Goal: Task Accomplishment & Management: Use online tool/utility

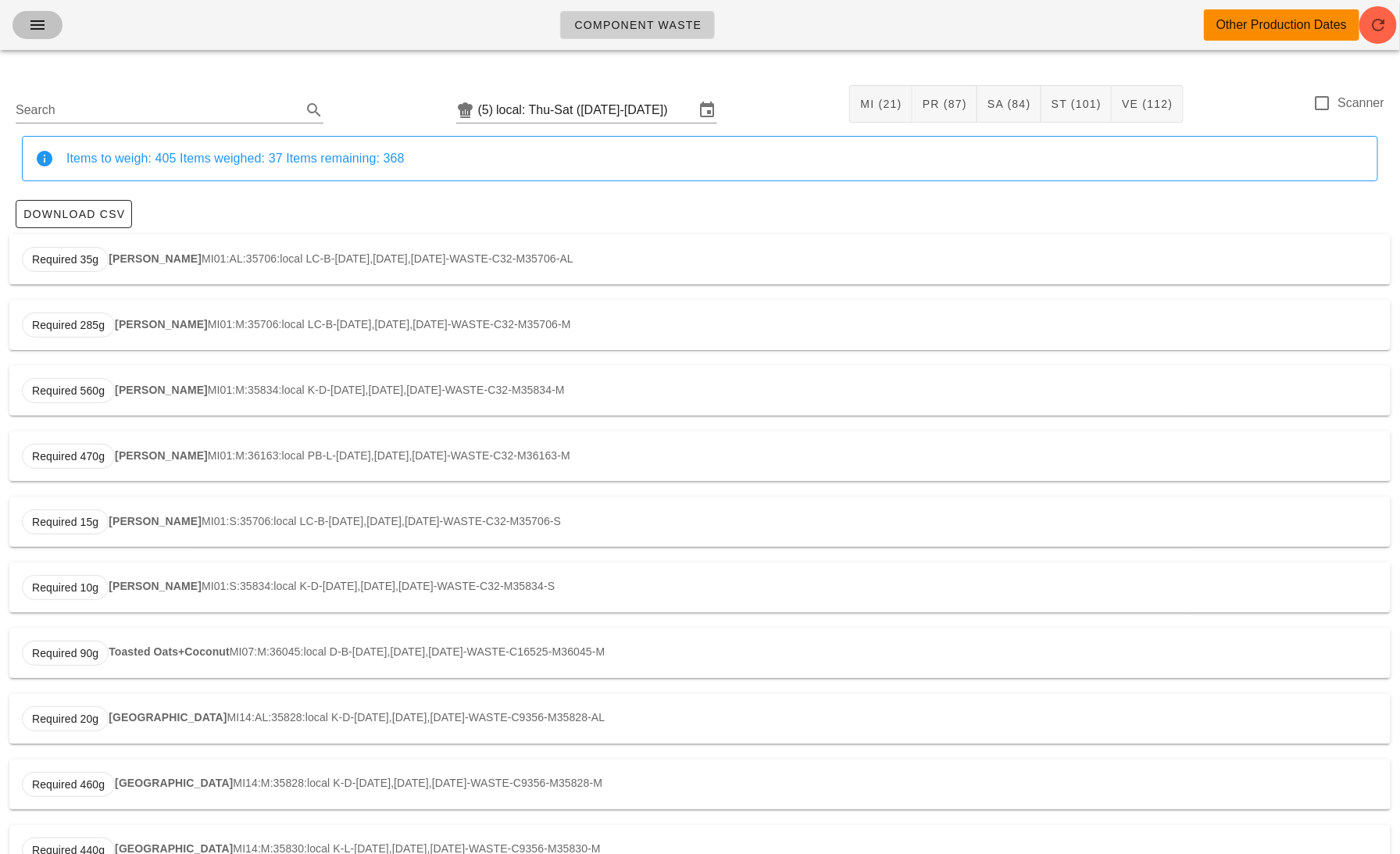
click at [35, 24] on icon "button" at bounding box center [37, 25] width 19 height 19
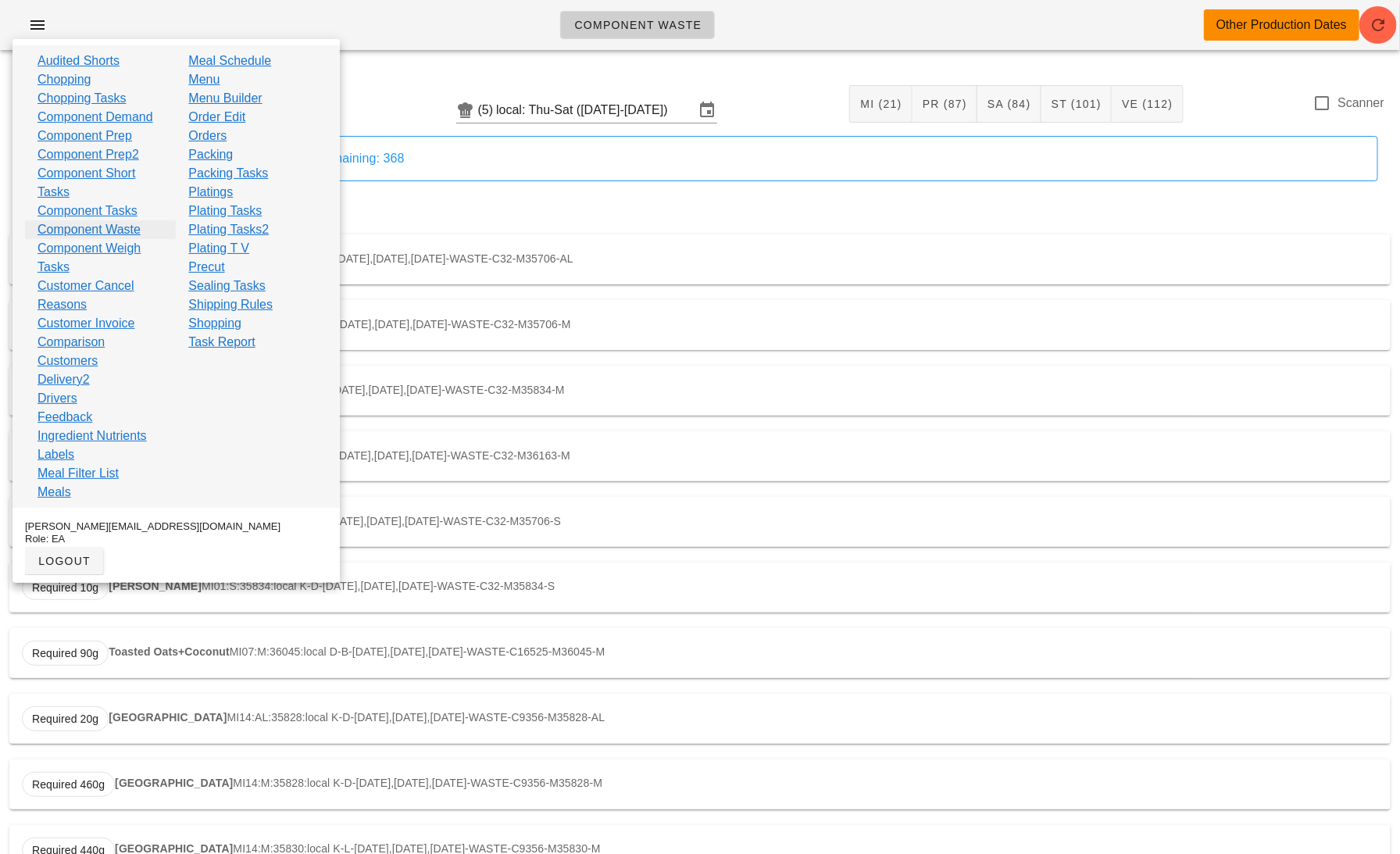
click at [133, 232] on link "Component Waste" at bounding box center [89, 229] width 103 height 19
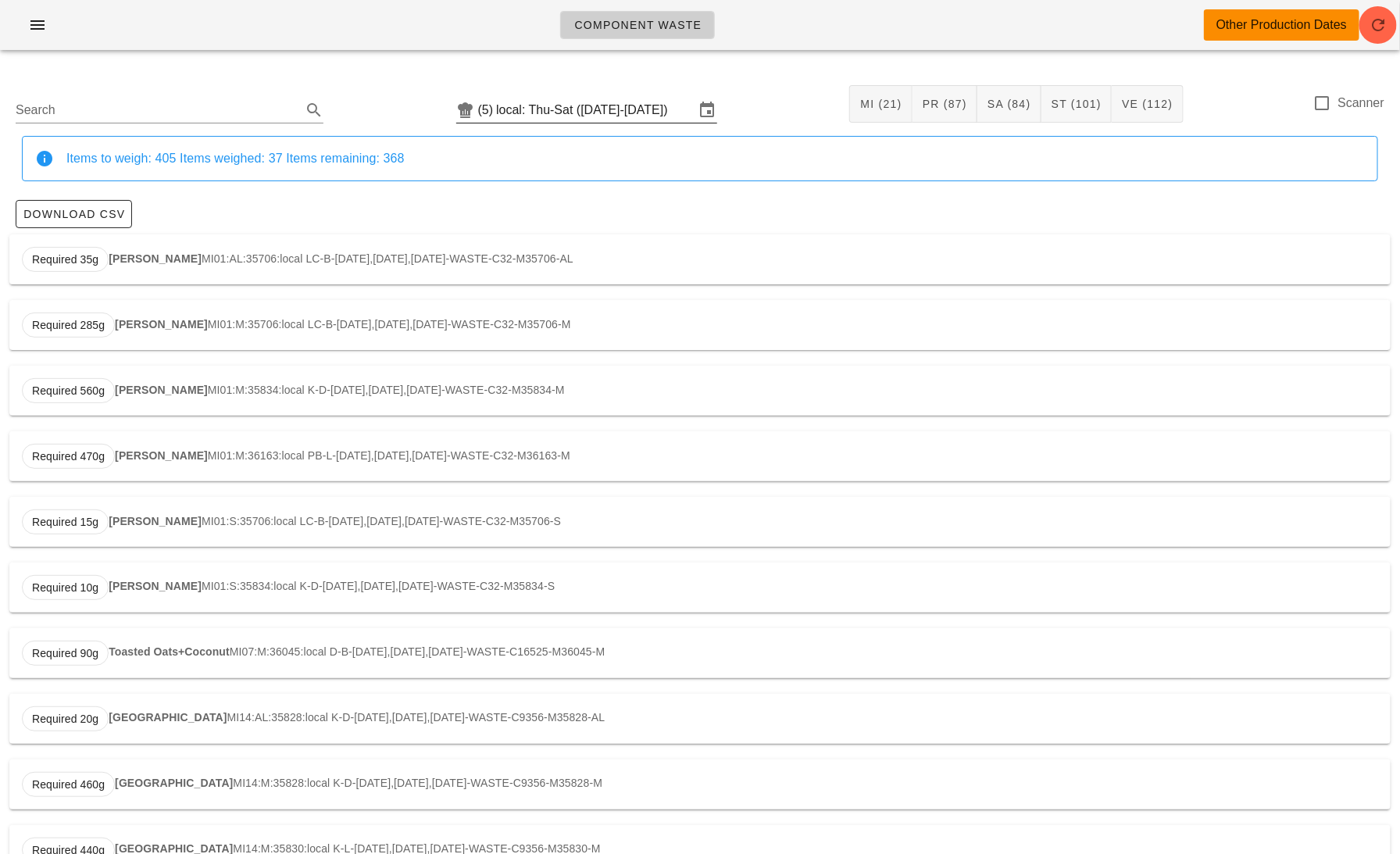
click at [579, 121] on input "local: Thu-Sat ([DATE]-[DATE])" at bounding box center [595, 110] width 199 height 25
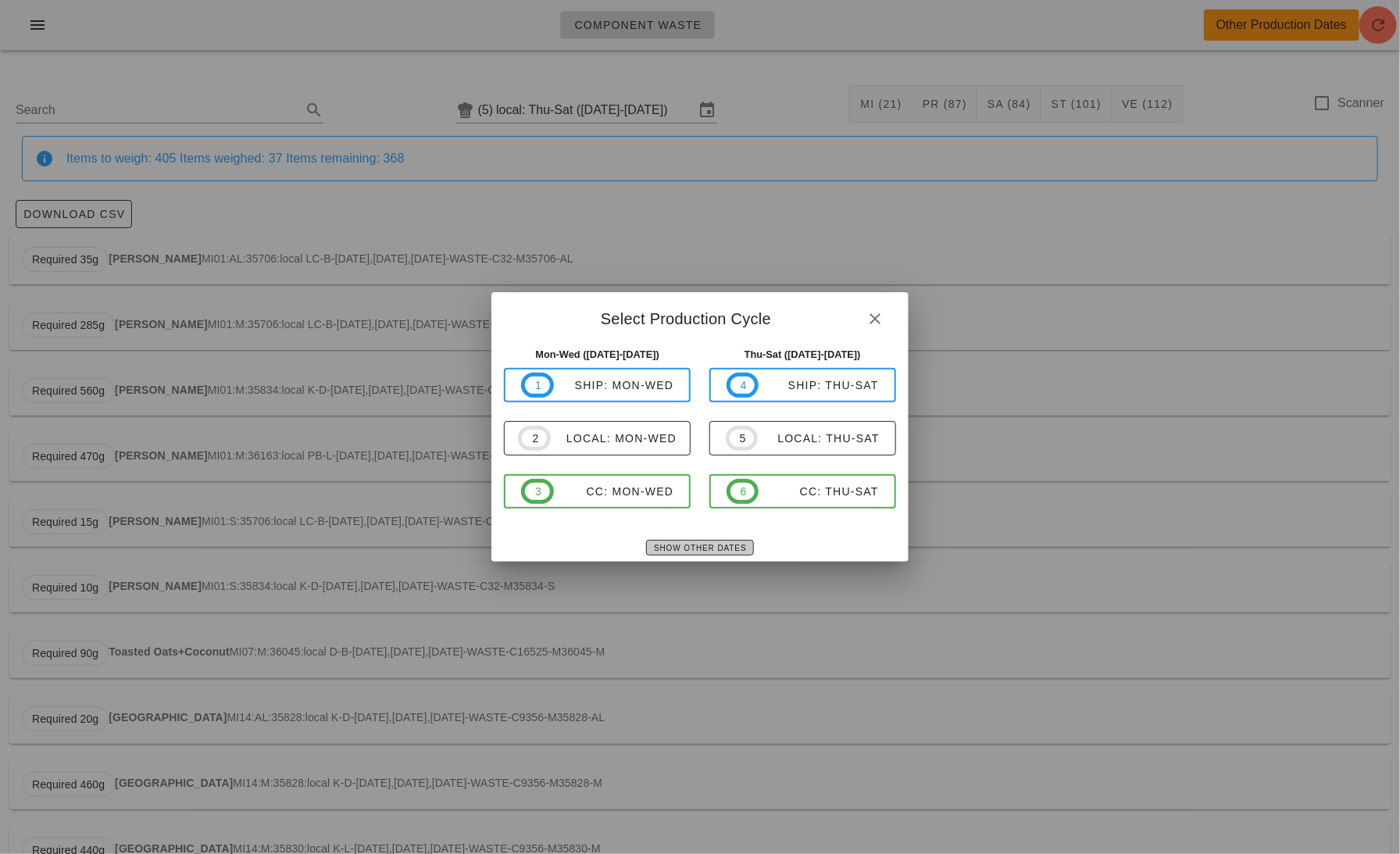
click at [691, 550] on span "Show Other Dates" at bounding box center [700, 548] width 93 height 8
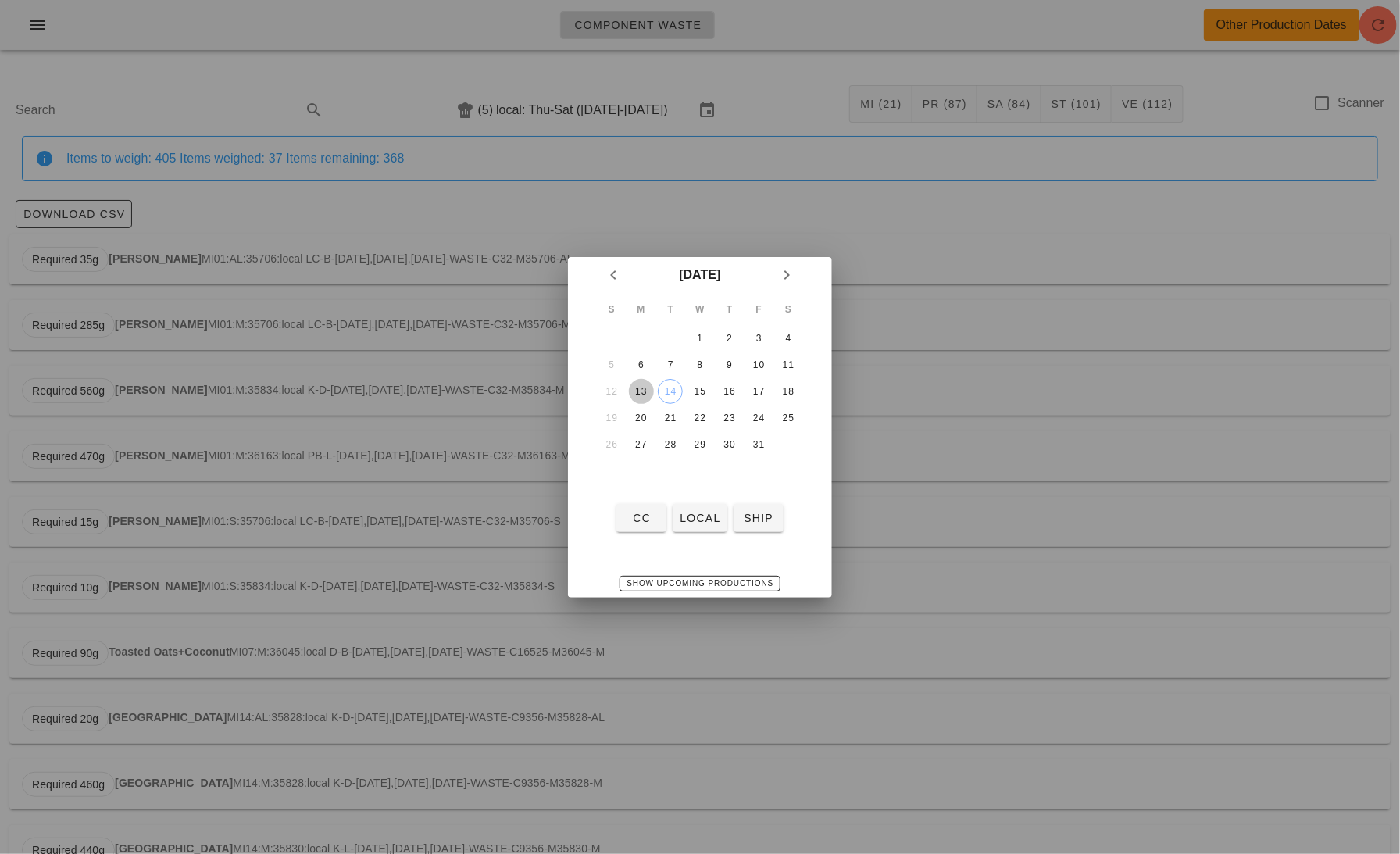
click at [642, 388] on div "13" at bounding box center [641, 391] width 25 height 11
click at [695, 516] on span "local" at bounding box center [700, 518] width 41 height 12
type input "local: Mon-Wed ([DATE]-[DATE])"
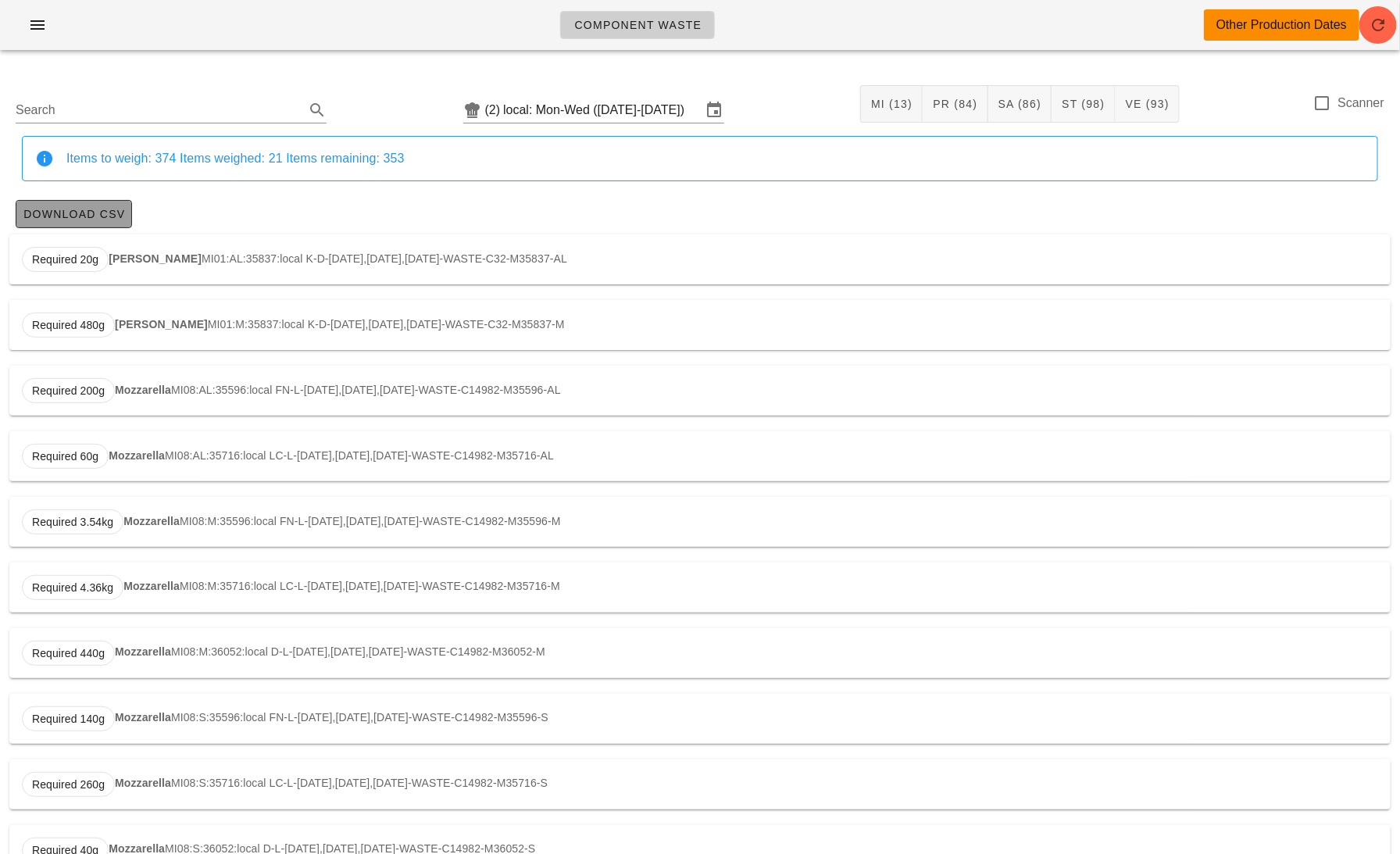
click at [97, 217] on span "Download CSV" at bounding box center [73, 214] width 102 height 12
click at [574, 110] on input "local: Mon-Wed ([DATE]-[DATE])" at bounding box center [602, 110] width 199 height 25
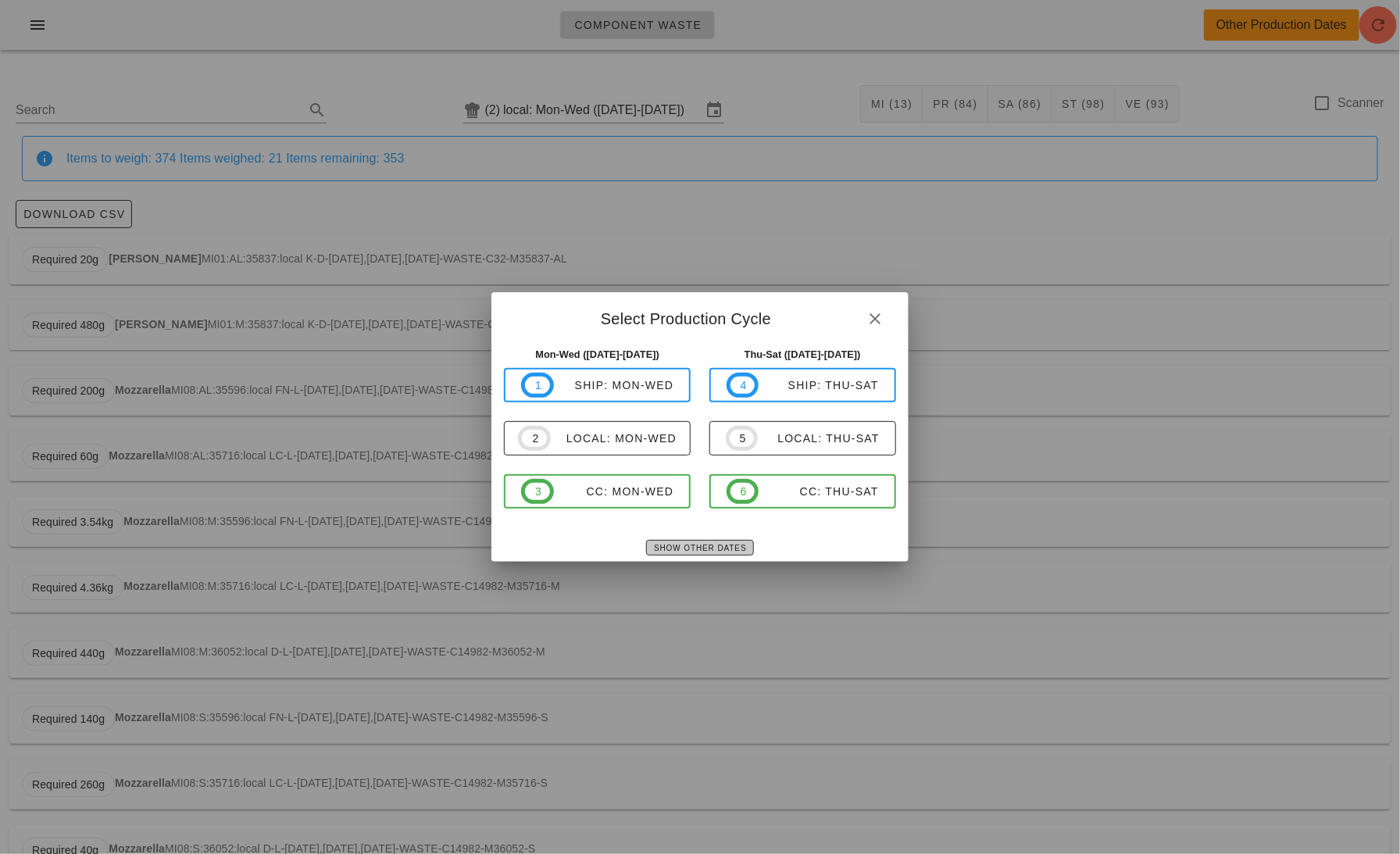
click at [681, 545] on span "Show Other Dates" at bounding box center [700, 548] width 93 height 8
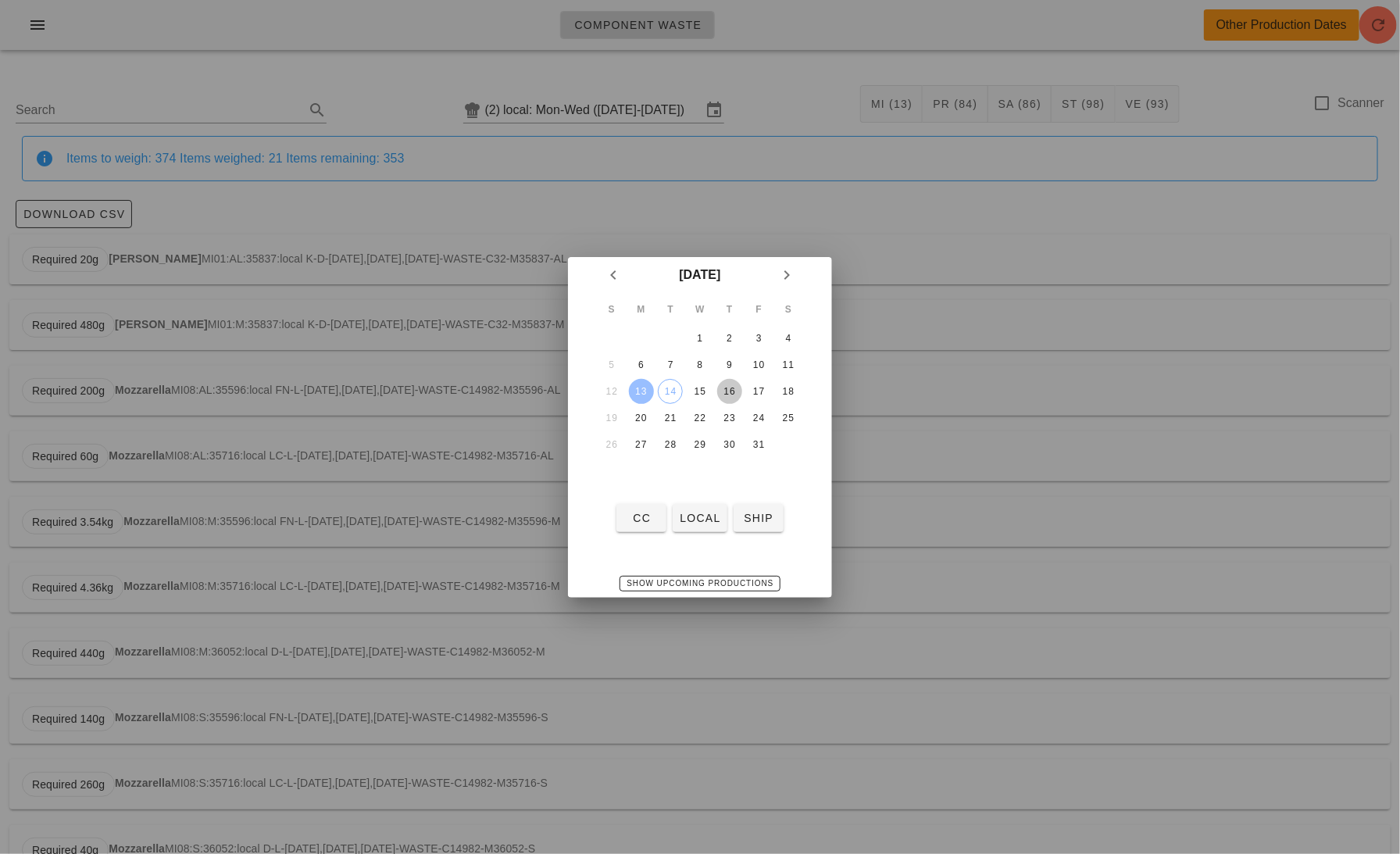
click at [730, 379] on button "16" at bounding box center [729, 392] width 25 height 25
click at [787, 386] on div "18" at bounding box center [789, 391] width 25 height 11
click at [953, 271] on div at bounding box center [700, 427] width 1400 height 854
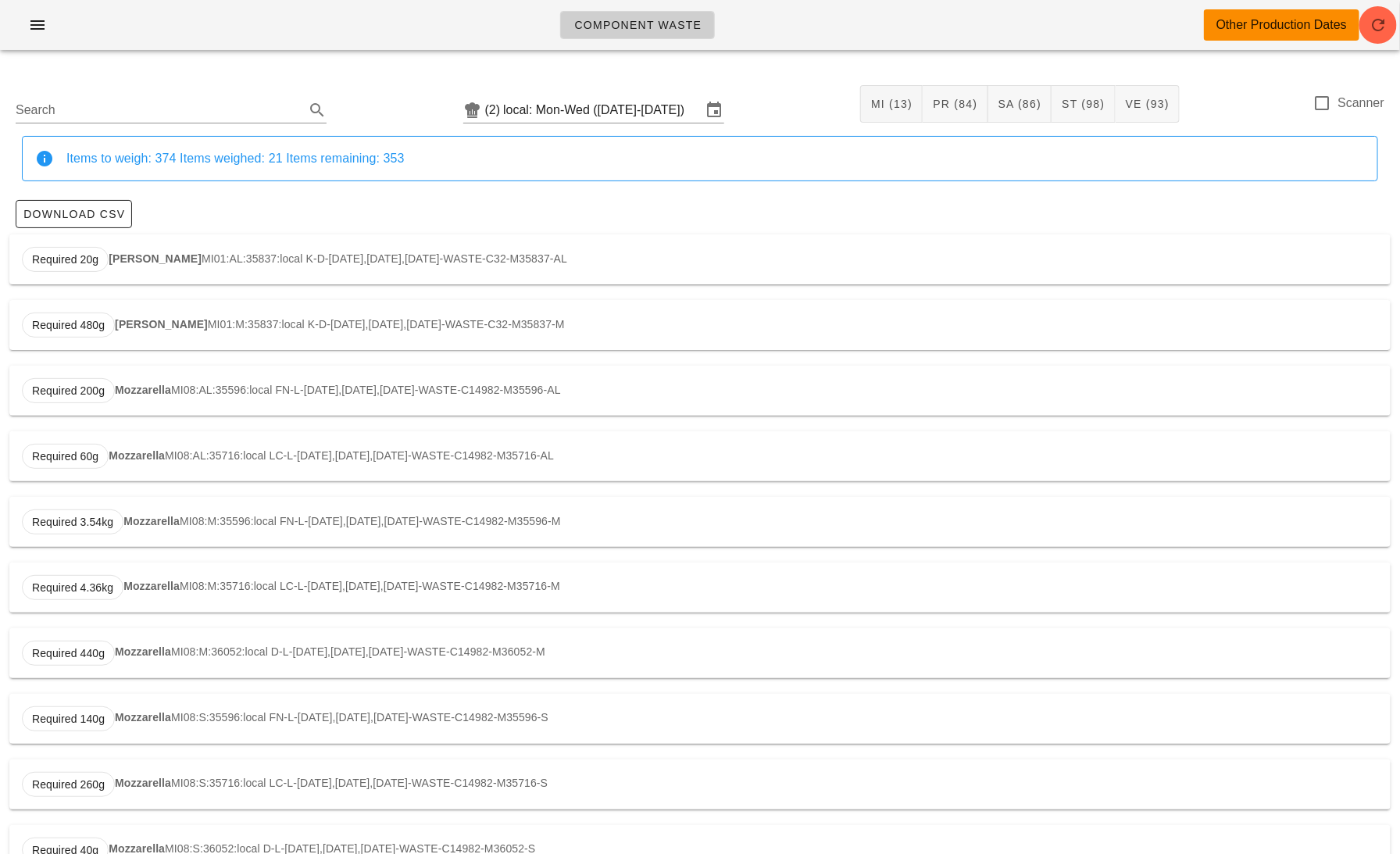
click at [31, 39] on div "Component Waste Other Production Dates" at bounding box center [700, 25] width 1400 height 50
click at [30, 31] on icon "button" at bounding box center [37, 25] width 19 height 19
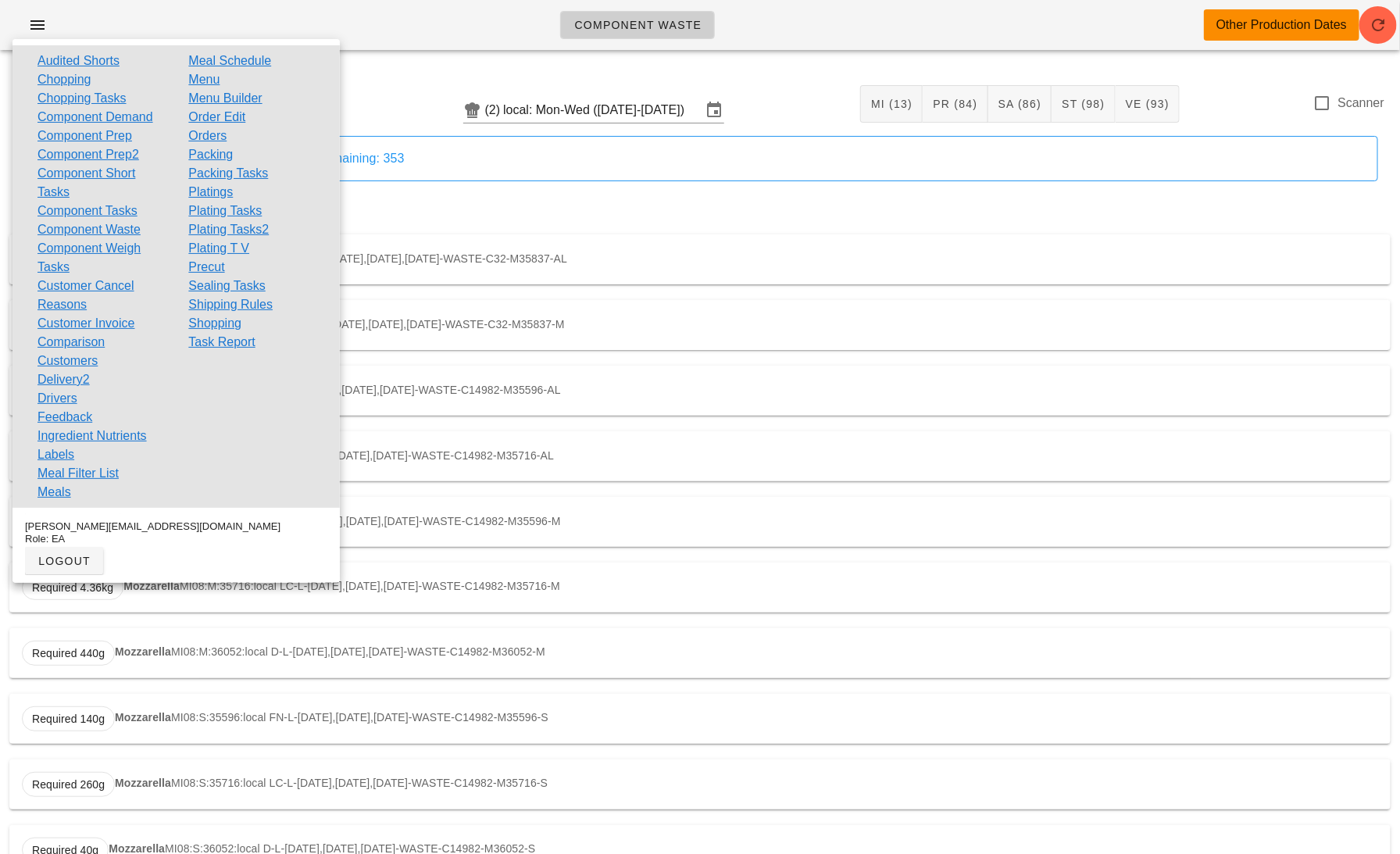
click at [79, 412] on link "Feedback" at bounding box center [65, 417] width 54 height 19
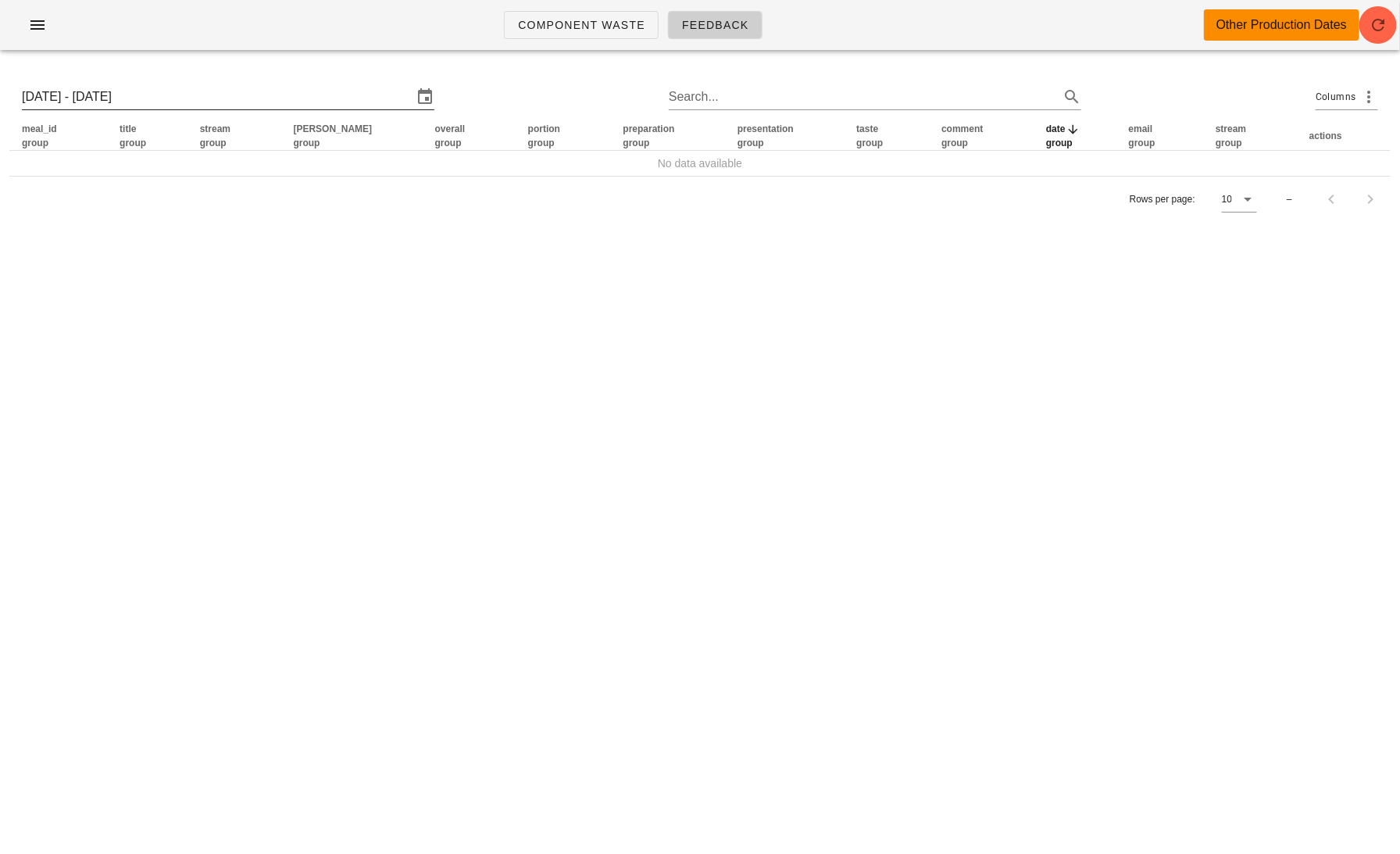
click at [204, 96] on input "[DATE] - [DATE]" at bounding box center [218, 96] width 391 height 25
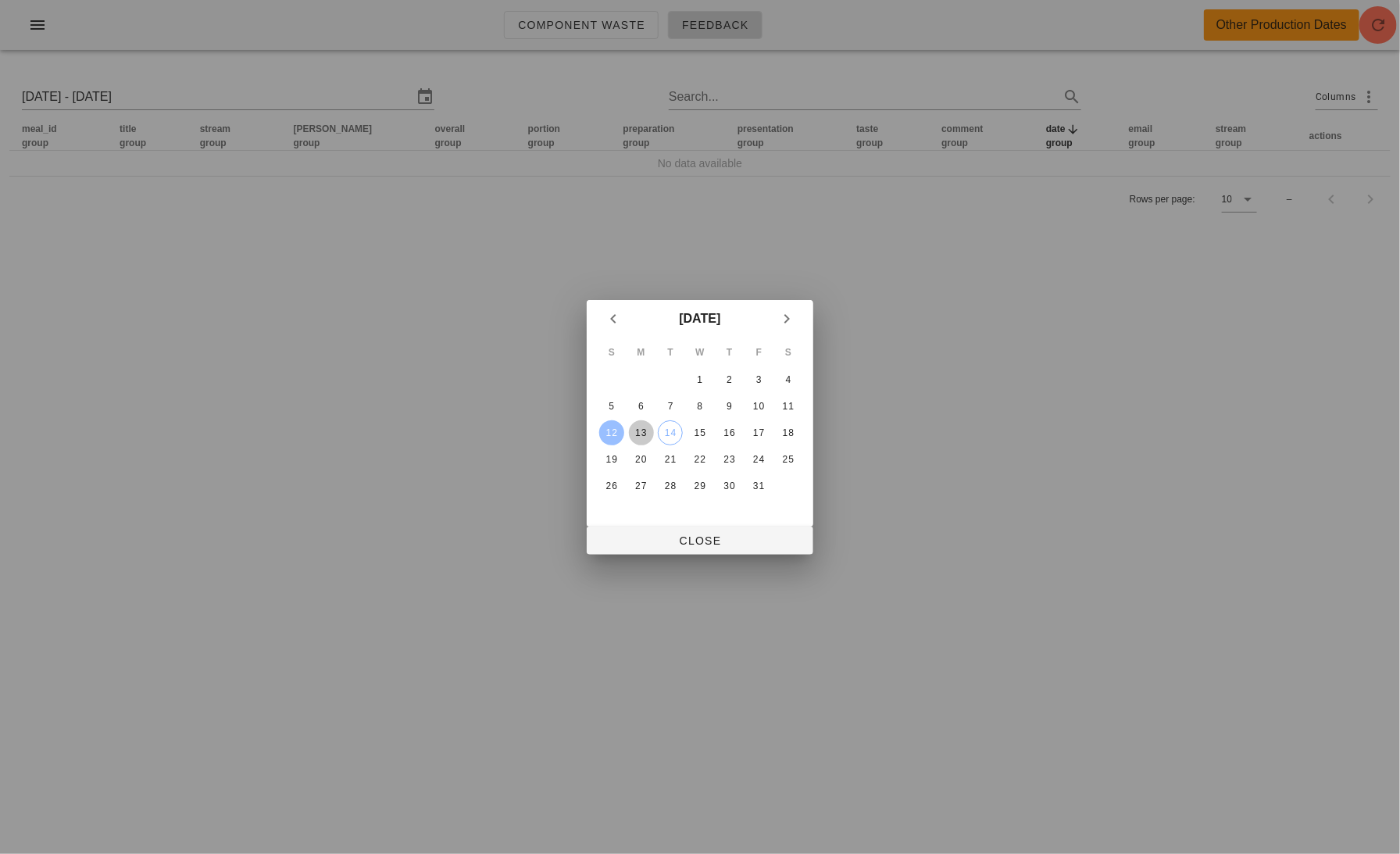
click at [643, 428] on div "13" at bounding box center [641, 433] width 25 height 11
click at [639, 406] on div "6" at bounding box center [641, 406] width 25 height 11
click at [616, 430] on div "12" at bounding box center [611, 433] width 25 height 11
type input "[DATE] - [DATE]"
click at [719, 548] on button "Close" at bounding box center [700, 541] width 227 height 28
